Goal: Communication & Community: Connect with others

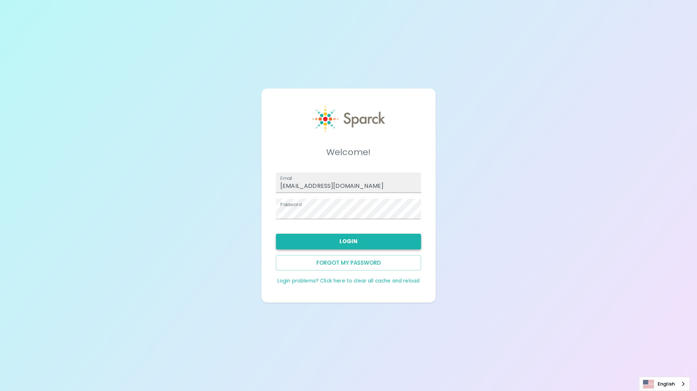
click at [350, 243] on button "Login" at bounding box center [348, 241] width 145 height 15
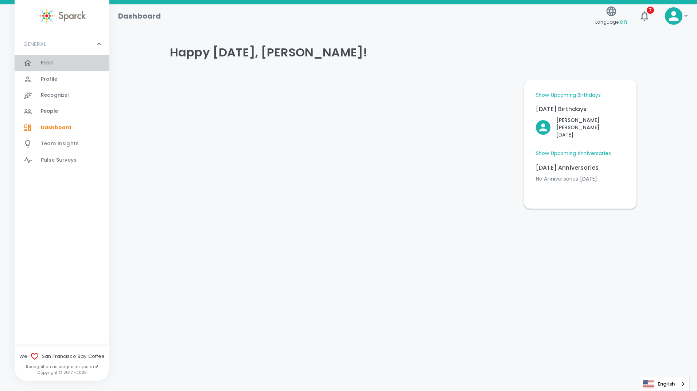
click at [48, 63] on span "Feed" at bounding box center [47, 62] width 12 height 7
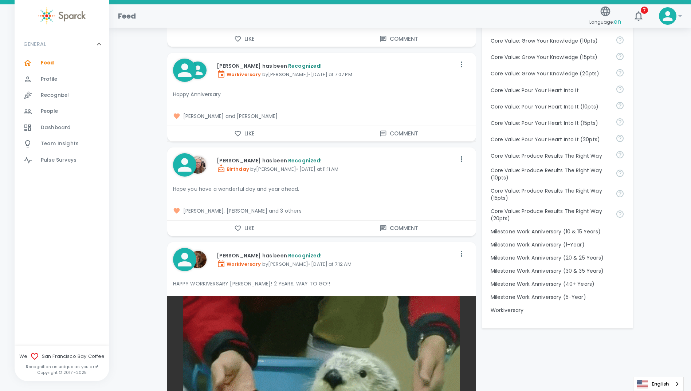
scroll to position [583, 0]
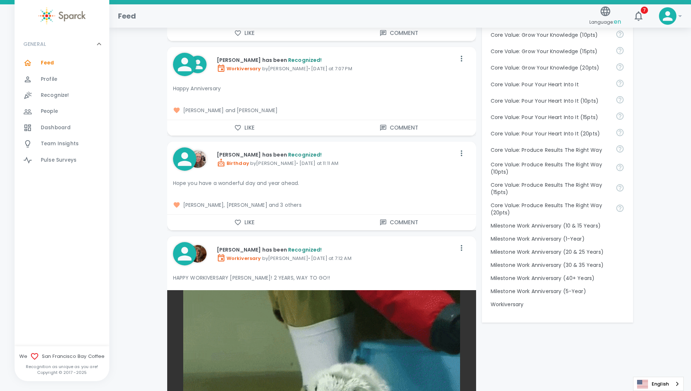
click at [274, 206] on span "[PERSON_NAME], [PERSON_NAME] and 3 others" at bounding box center [321, 204] width 297 height 7
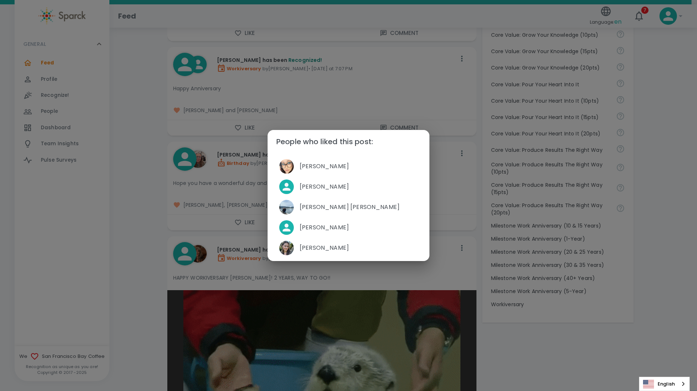
click at [137, 211] on div "People who liked this post: [PERSON_NAME] Ti'[PERSON_NAME] [PERSON_NAME] [PERSO…" at bounding box center [348, 195] width 697 height 391
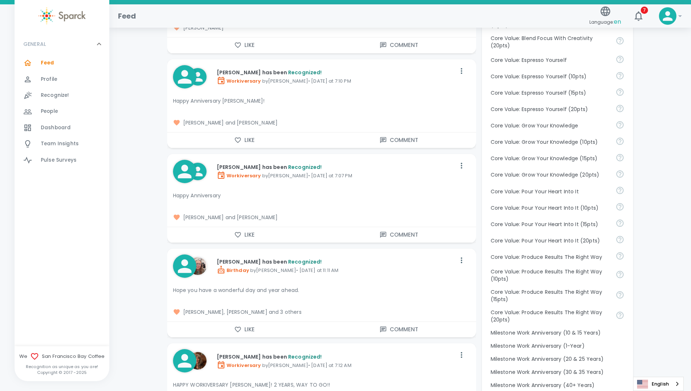
scroll to position [474, 0]
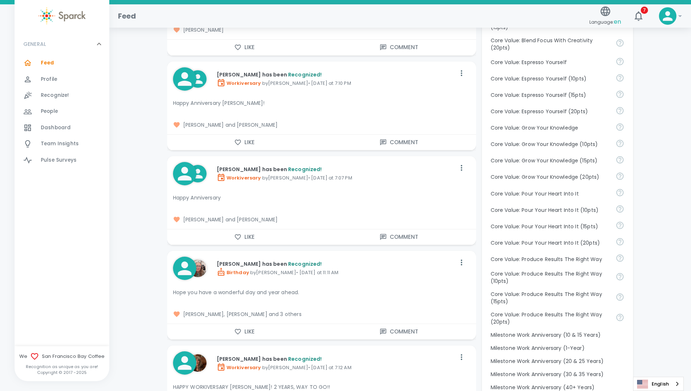
click at [329, 212] on div "[PERSON_NAME] and [PERSON_NAME]" at bounding box center [318, 216] width 303 height 13
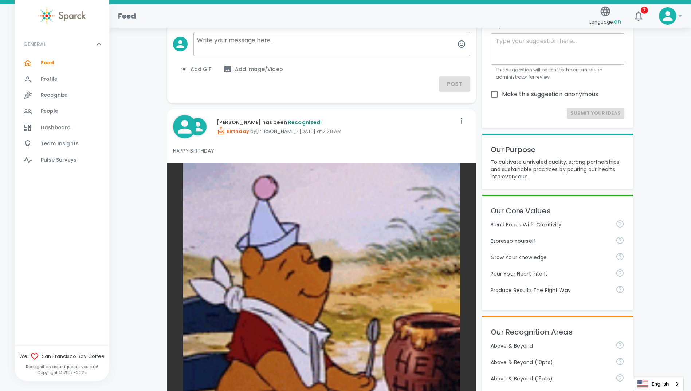
scroll to position [0, 0]
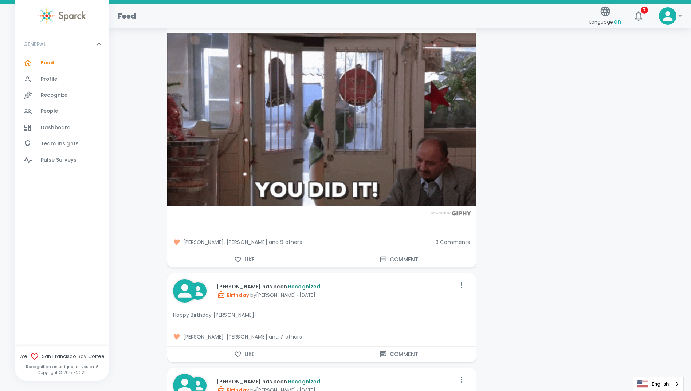
scroll to position [2914, 0]
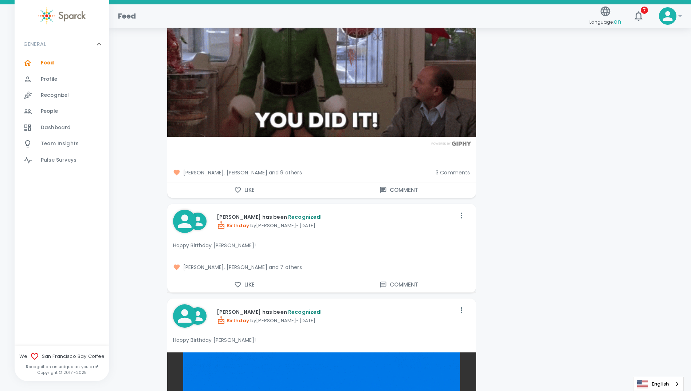
click at [289, 172] on span "[PERSON_NAME], [PERSON_NAME] and 9 others" at bounding box center [301, 172] width 257 height 7
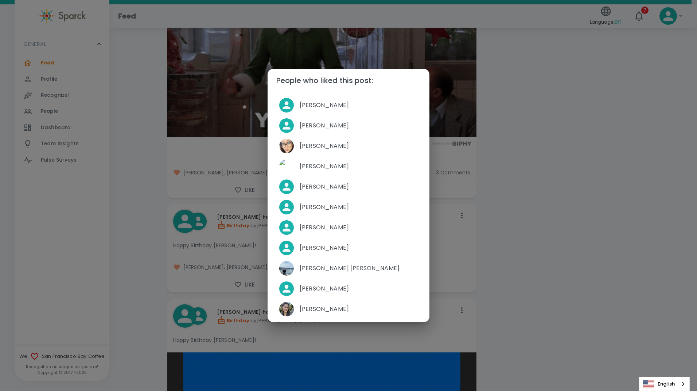
click at [149, 200] on div "People who liked this post: [PERSON_NAME] [PERSON_NAME] [PERSON_NAME] [PERSON_N…" at bounding box center [348, 195] width 697 height 391
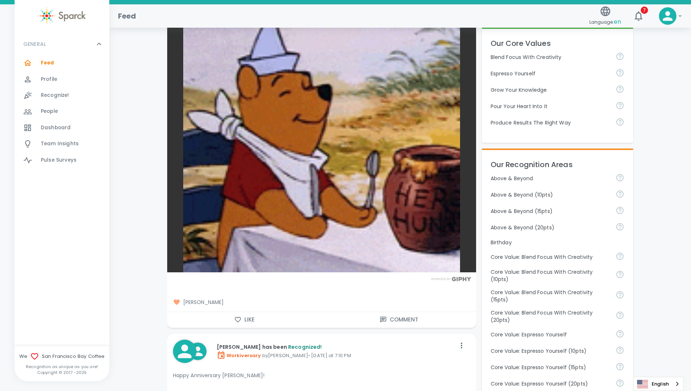
scroll to position [255, 0]
